Goal: Subscribe to service/newsletter

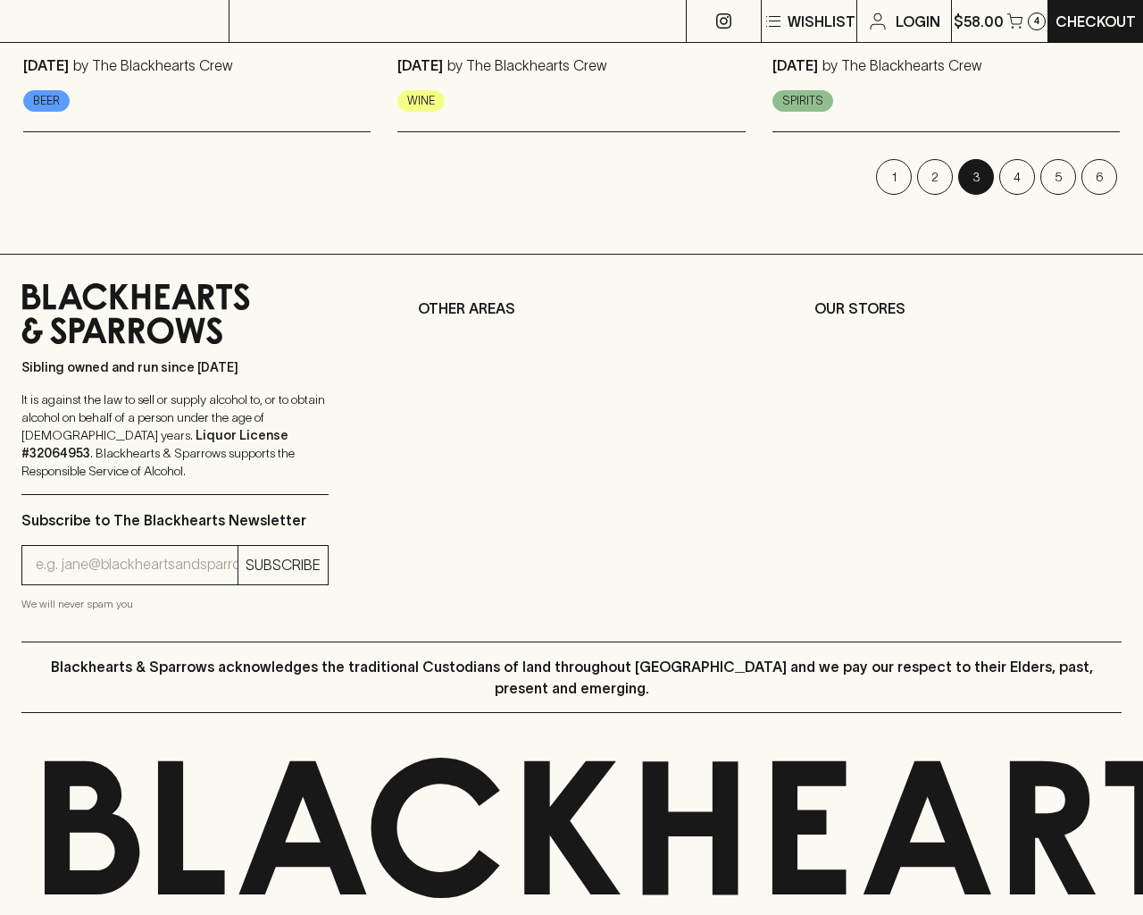
scroll to position [2548, 0]
type input "[EMAIL_ADDRESS]"
type input "1"
type input "e"
type input "Elderton E Series Chardonnay 2023"
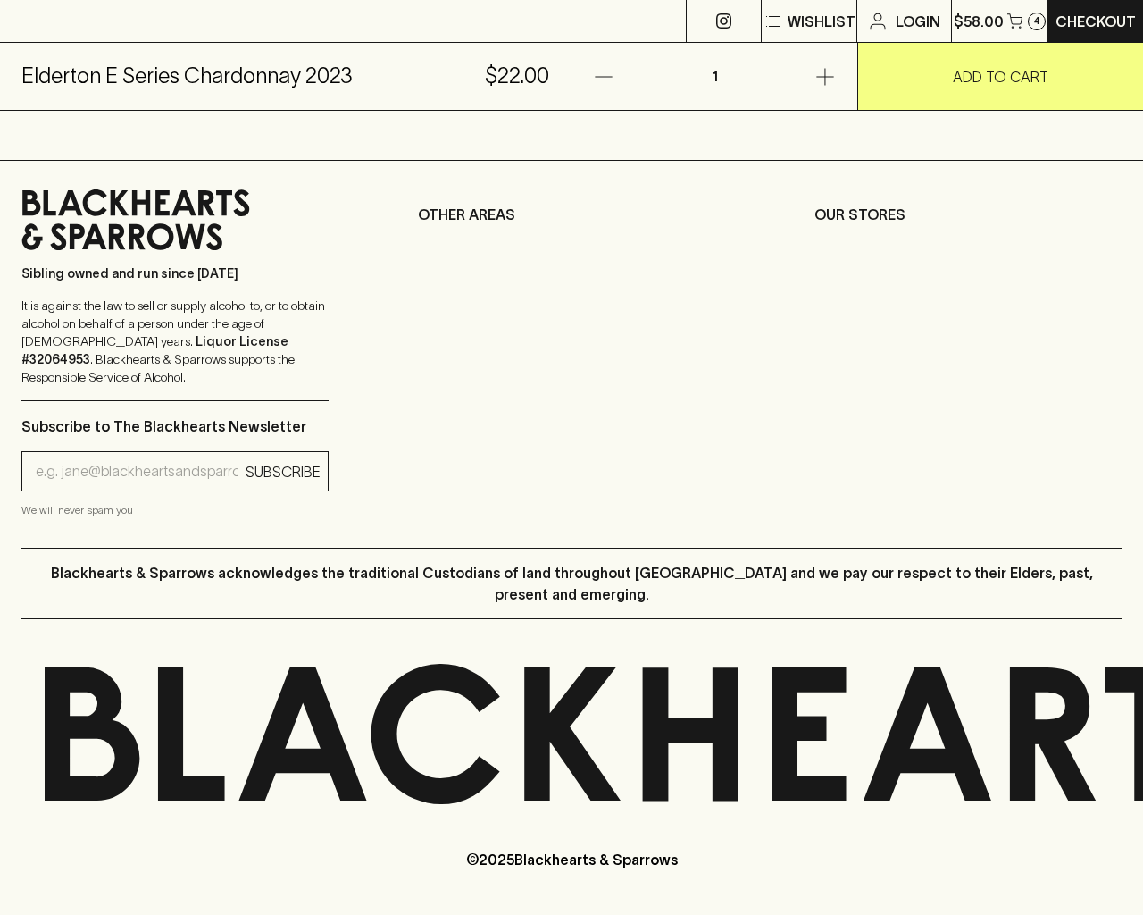
scroll to position [721, 0]
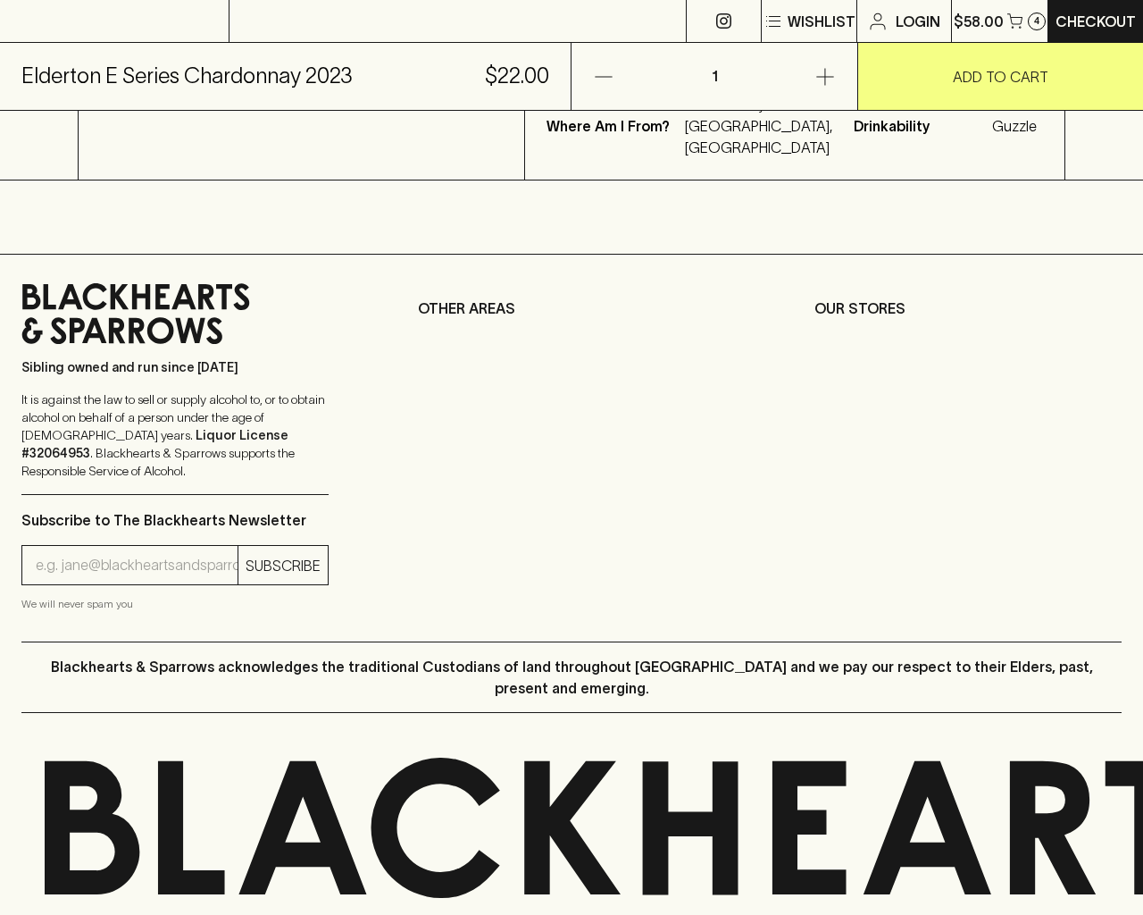
type input "e"
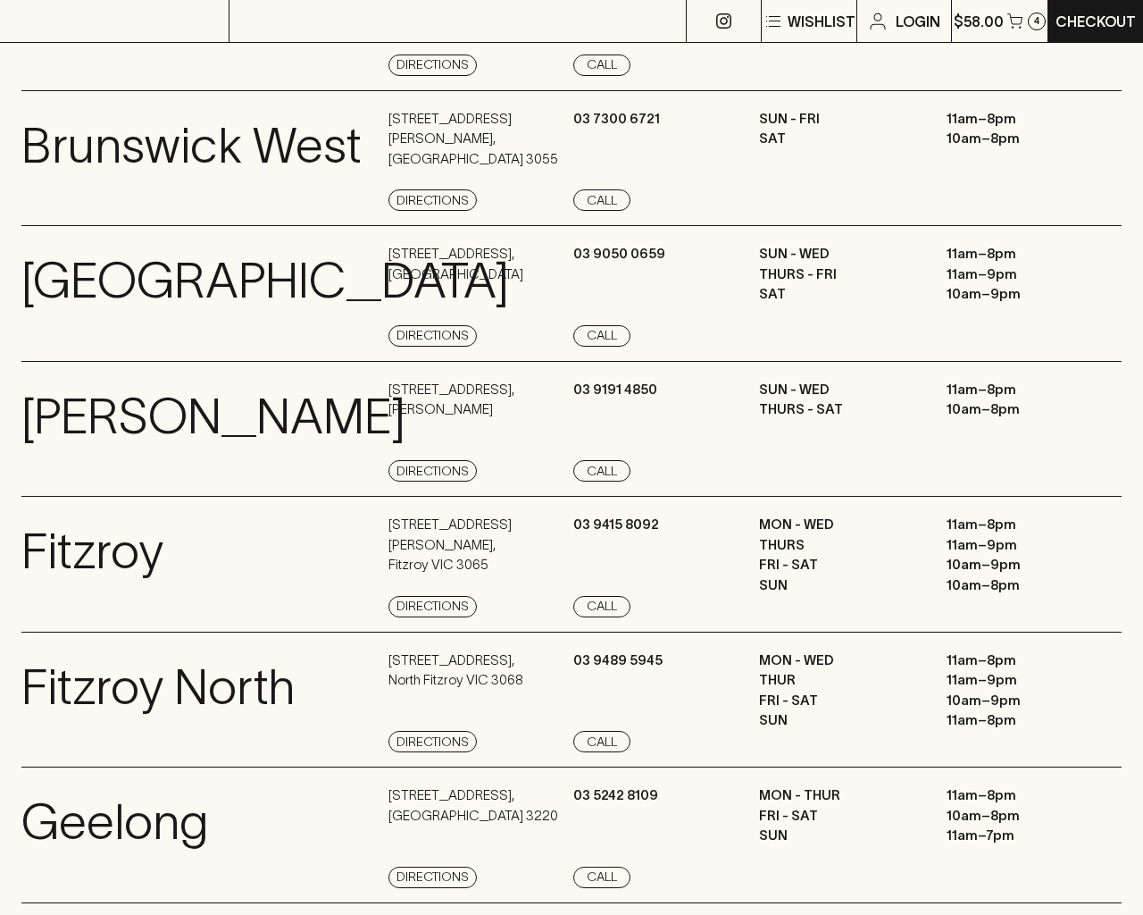
scroll to position [2041, 0]
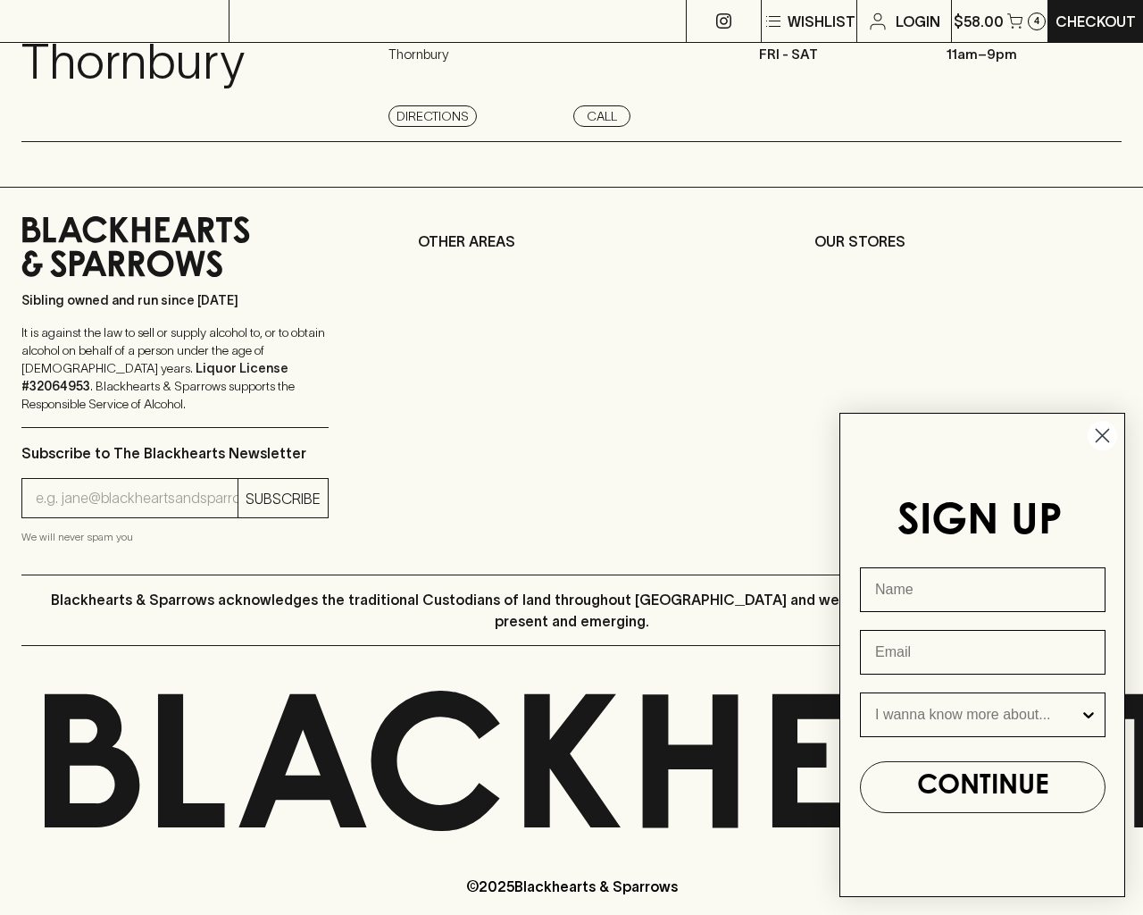
type input "e"
type input "Beer"
type input "[EMAIL_ADDRESS]"
type input "e"
